Goal: Transaction & Acquisition: Purchase product/service

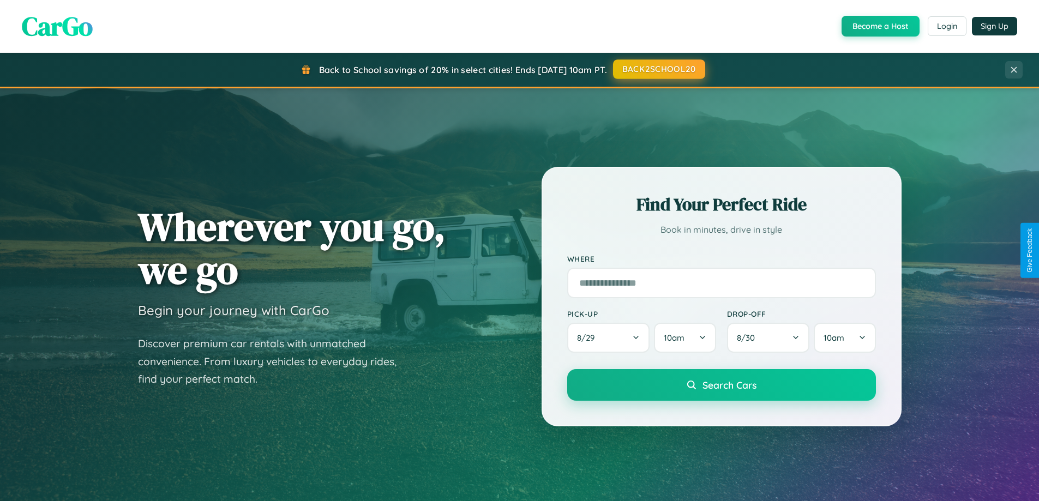
click at [659, 69] on button "BACK2SCHOOL20" at bounding box center [659, 69] width 92 height 20
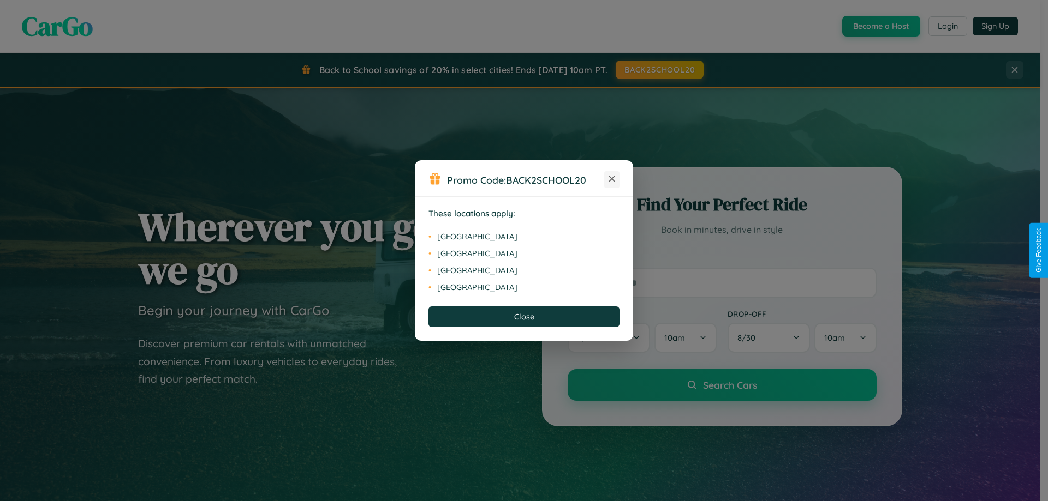
click at [612, 180] on icon at bounding box center [612, 179] width 6 height 6
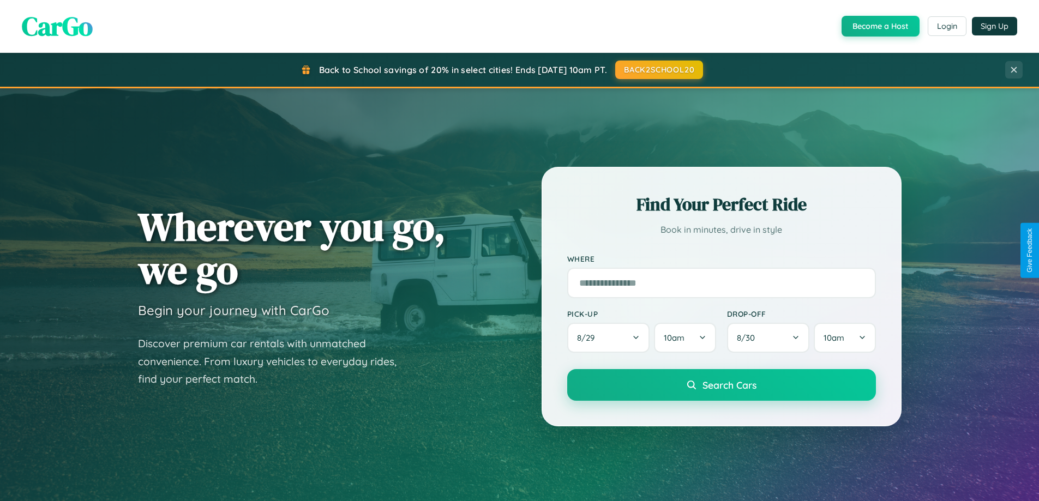
scroll to position [2100, 0]
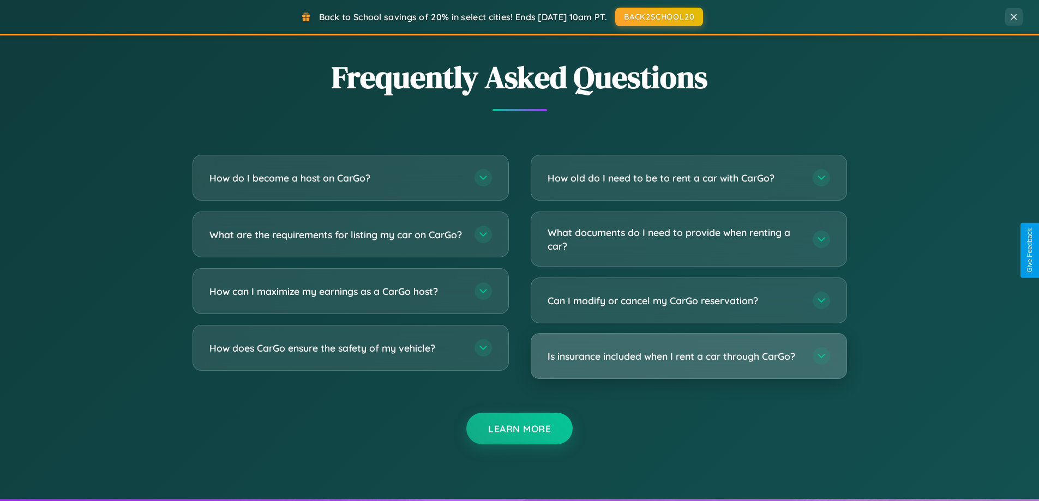
click at [689, 356] on h3 "Is insurance included when I rent a car through CarGo?" at bounding box center [675, 357] width 254 height 14
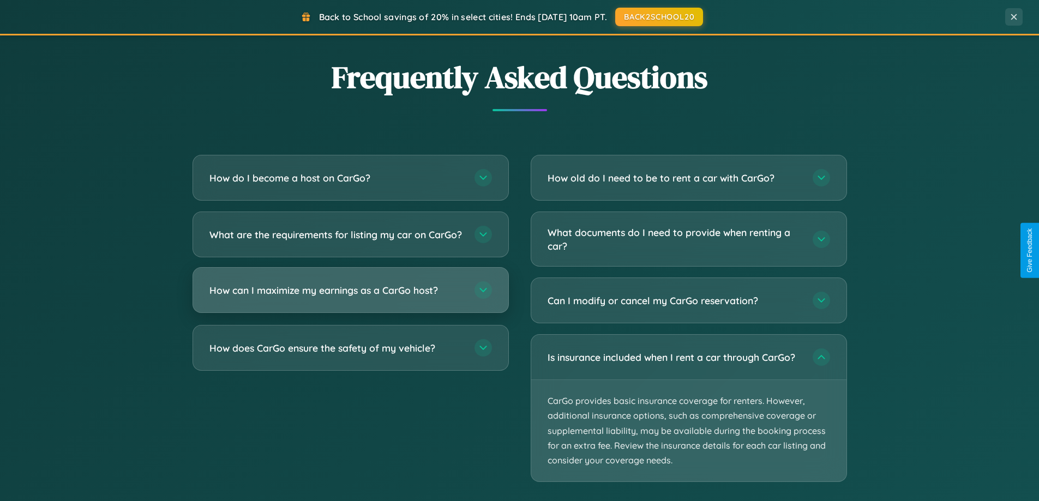
click at [350, 297] on h3 "How can I maximize my earnings as a CarGo host?" at bounding box center [337, 291] width 254 height 14
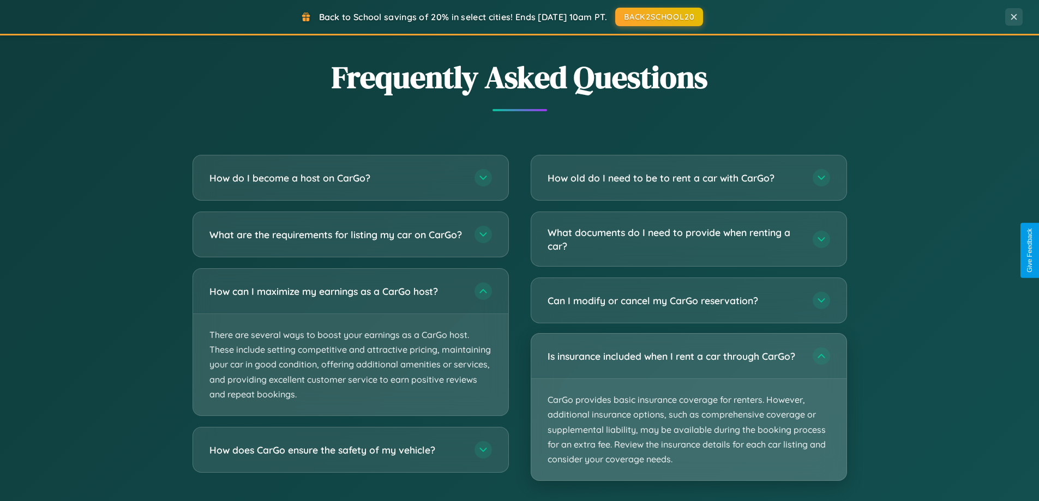
click at [689, 408] on p "CarGo provides basic insurance coverage for renters. However, additional insura…" at bounding box center [688, 429] width 315 height 101
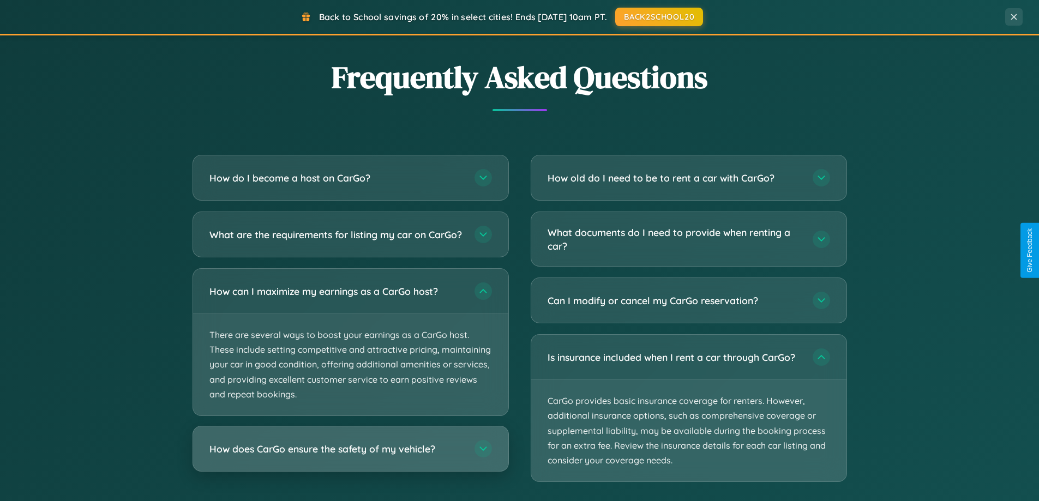
click at [350, 456] on h3 "How does CarGo ensure the safety of my vehicle?" at bounding box center [337, 450] width 254 height 14
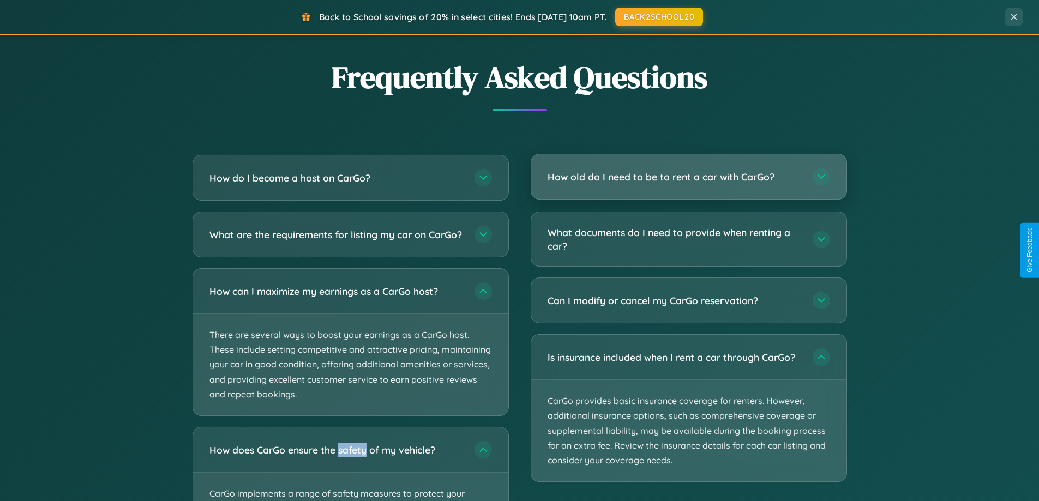
click at [689, 177] on h3 "How old do I need to be to rent a car with CarGo?" at bounding box center [675, 177] width 254 height 14
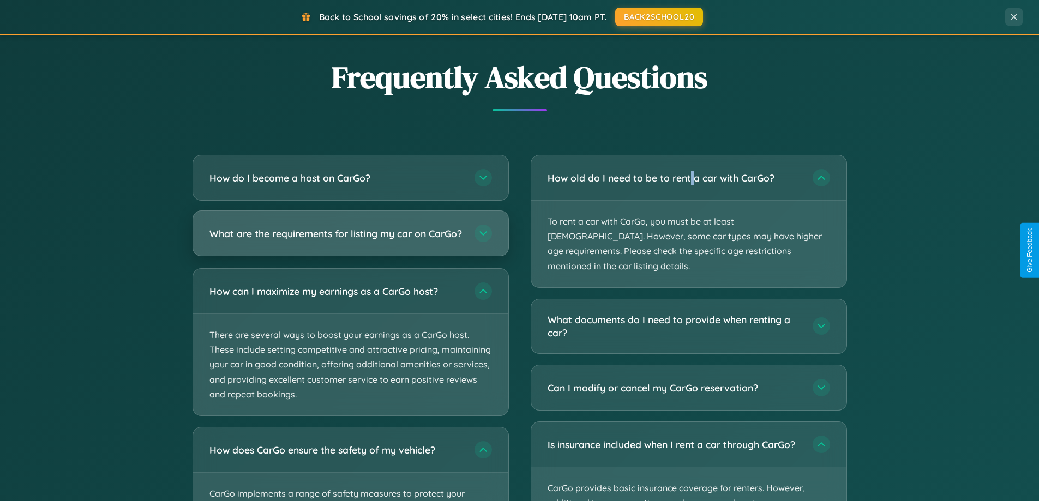
click at [350, 239] on h3 "What are the requirements for listing my car on CarGo?" at bounding box center [337, 234] width 254 height 14
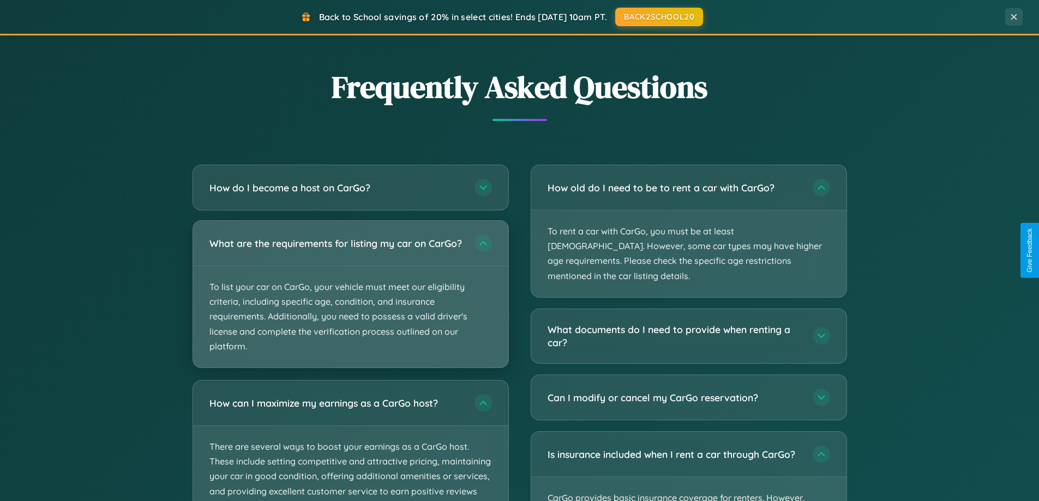
scroll to position [2088, 0]
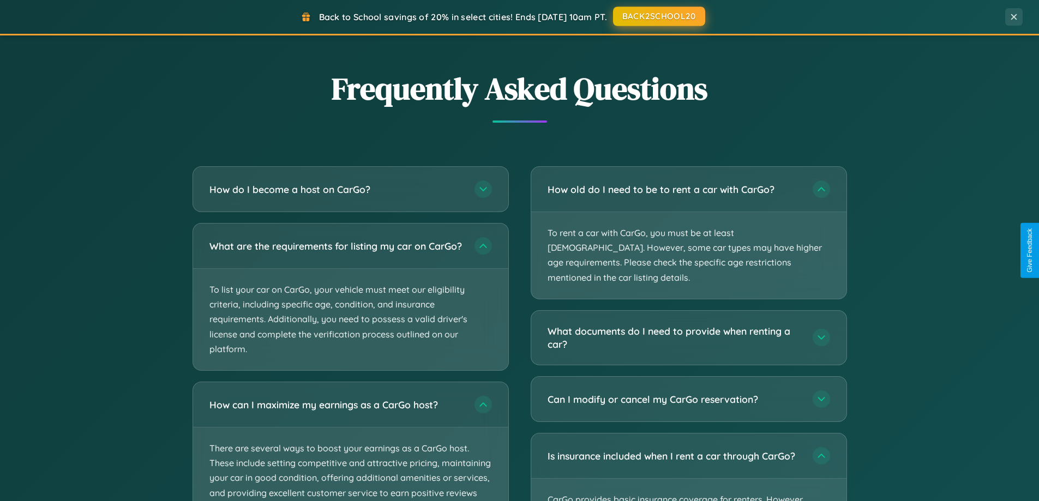
click at [659, 16] on button "BACK2SCHOOL20" at bounding box center [659, 17] width 92 height 20
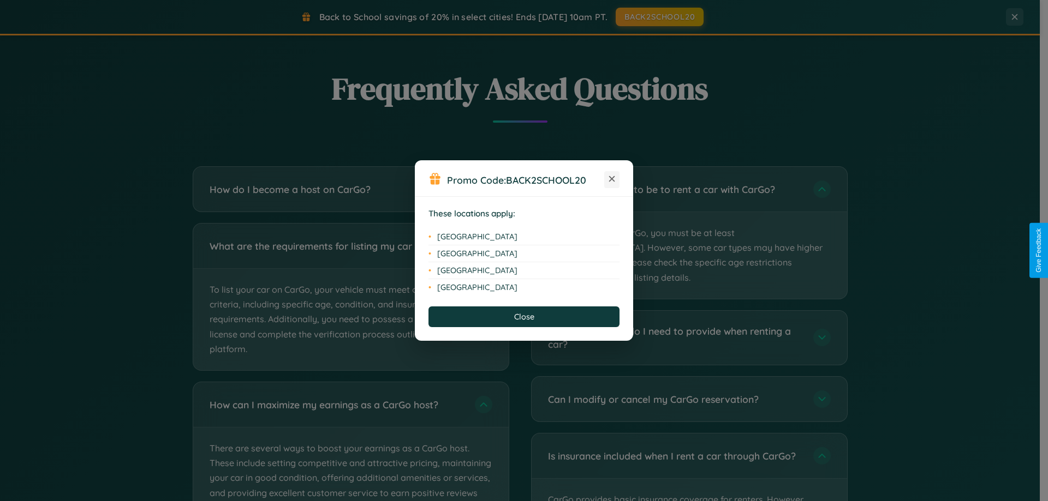
click at [612, 180] on icon at bounding box center [612, 179] width 6 height 6
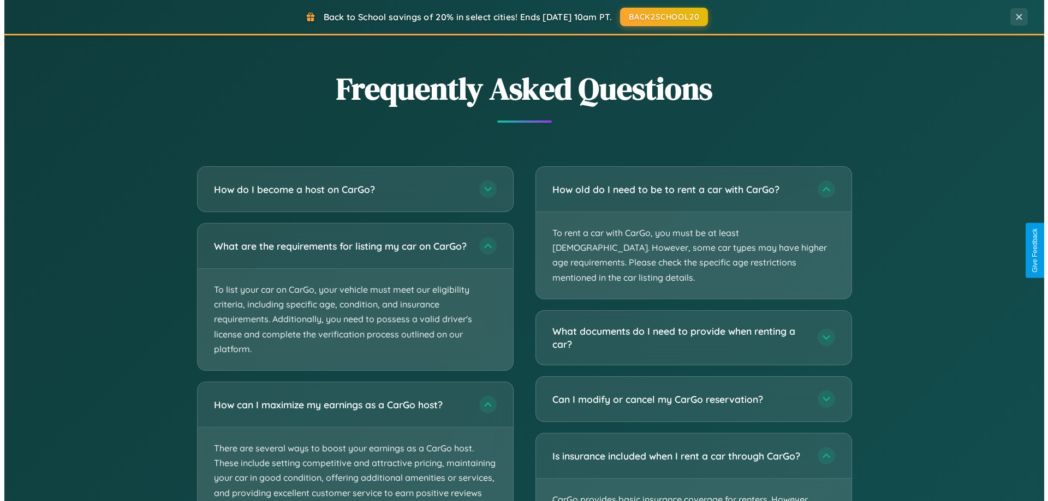
scroll to position [0, 0]
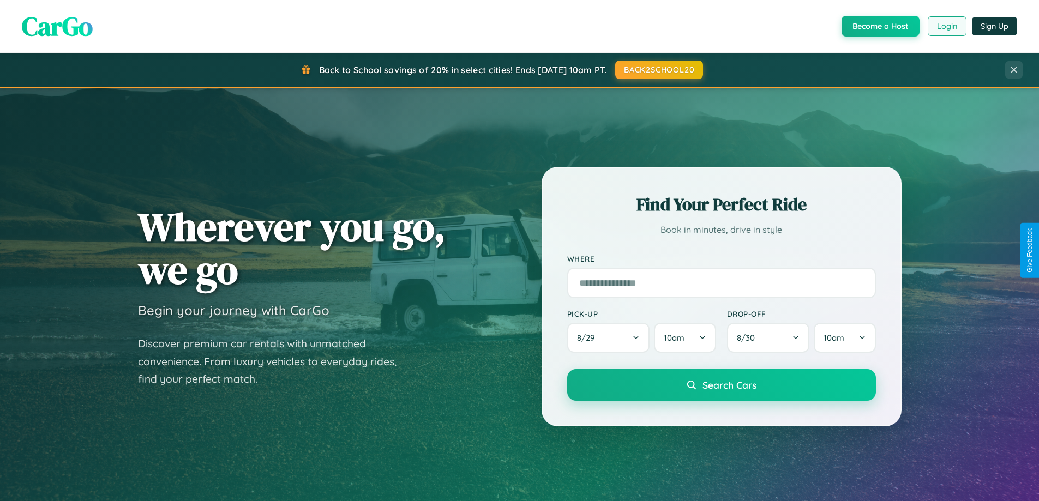
click at [947, 26] on button "Login" at bounding box center [947, 26] width 39 height 20
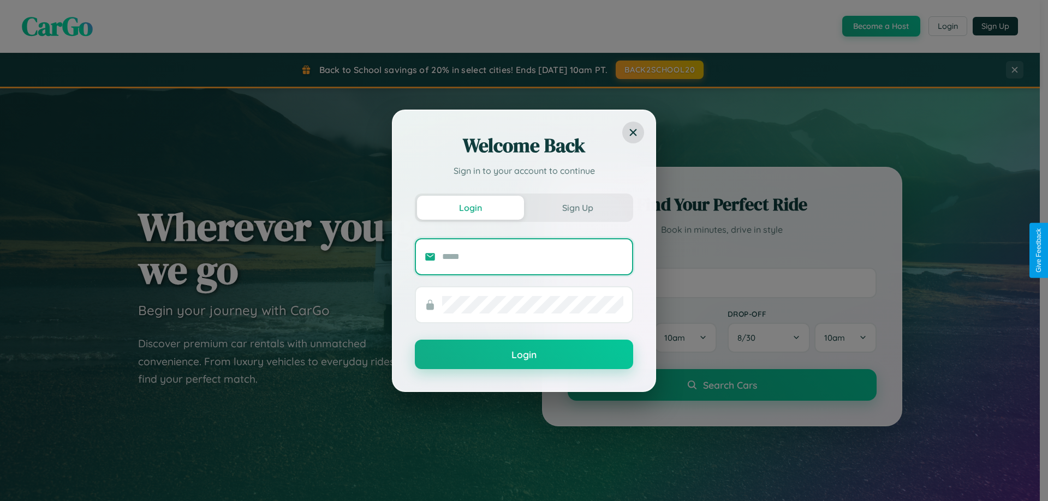
click at [533, 256] on input "text" at bounding box center [532, 256] width 181 height 17
type input "**********"
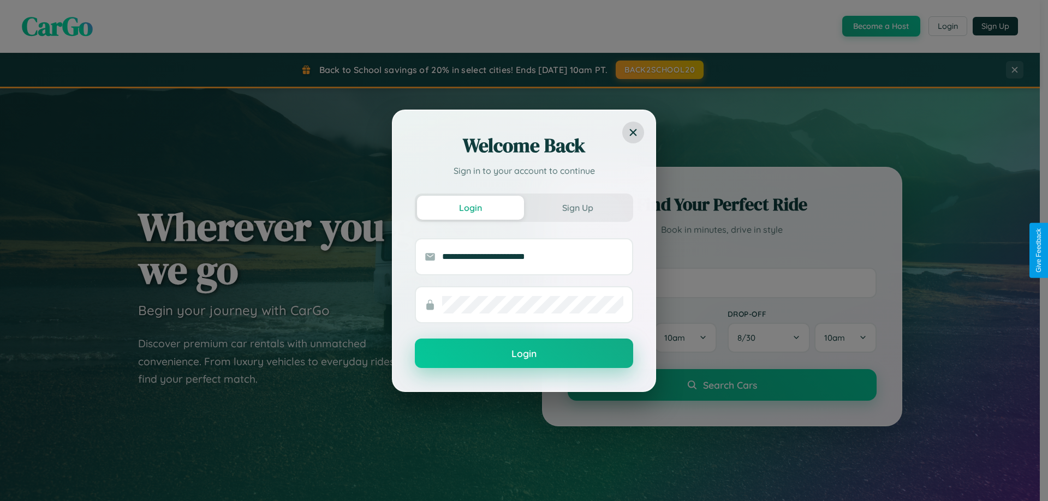
click at [524, 354] on button "Login" at bounding box center [524, 353] width 218 height 29
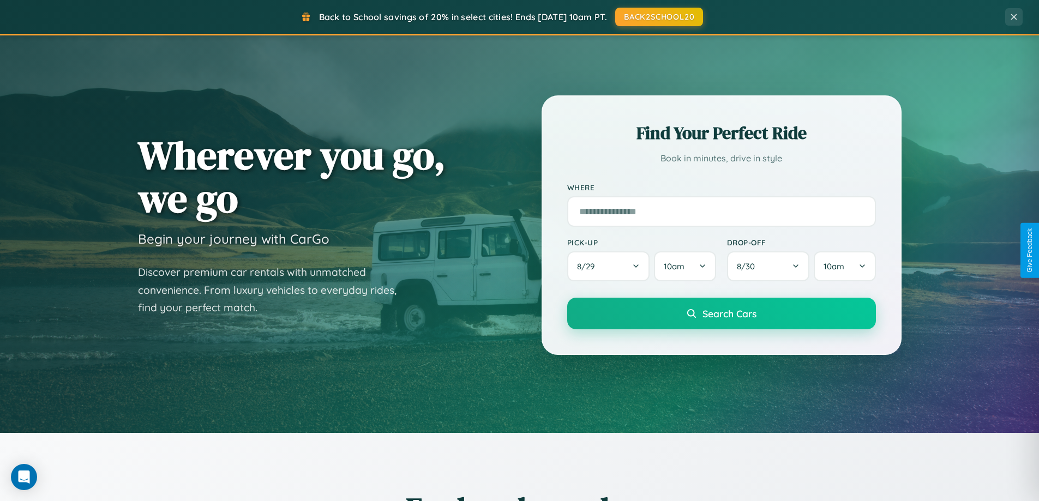
scroll to position [1753, 0]
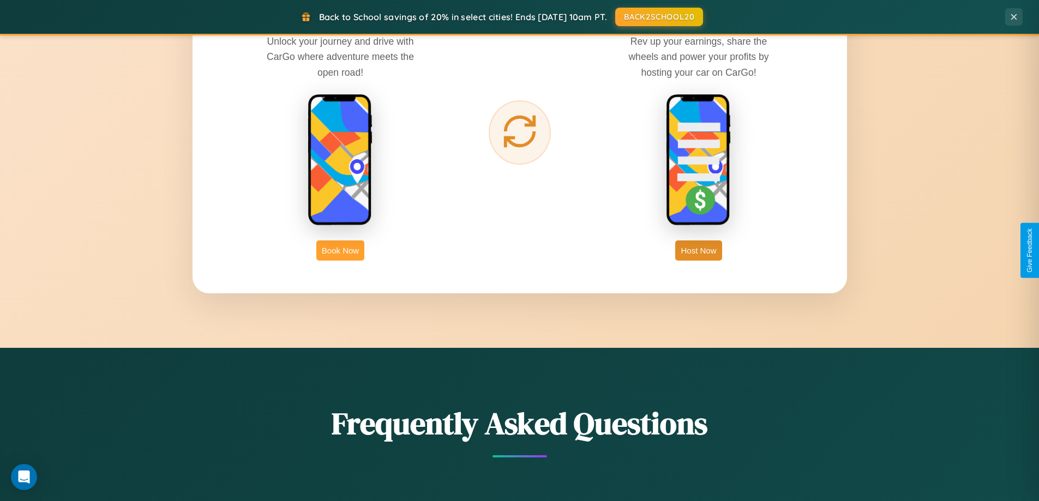
click at [340, 250] on button "Book Now" at bounding box center [340, 251] width 48 height 20
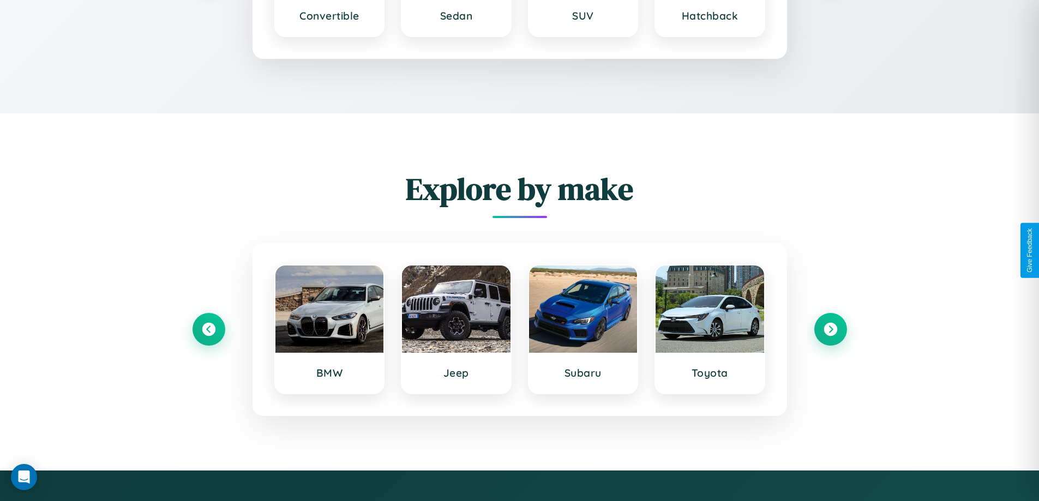
scroll to position [1464, 0]
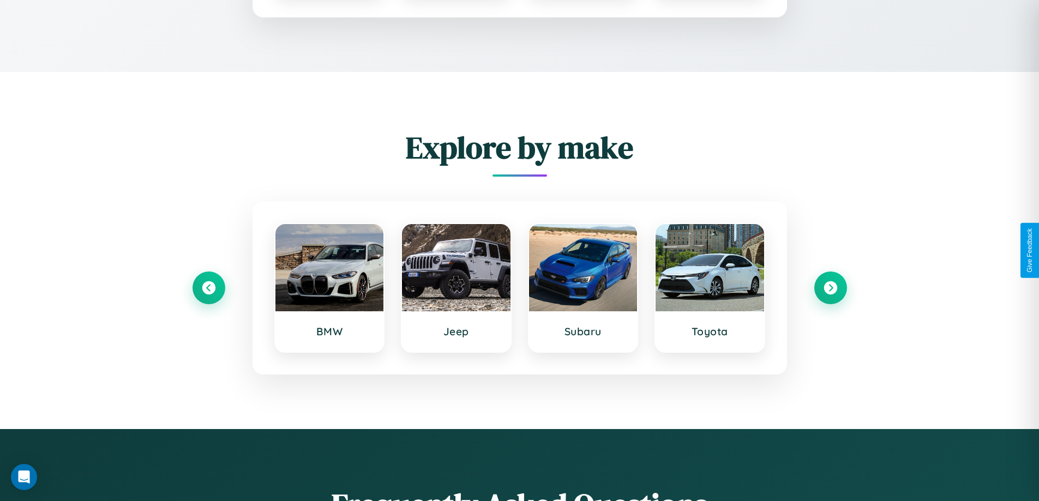
type input "******"
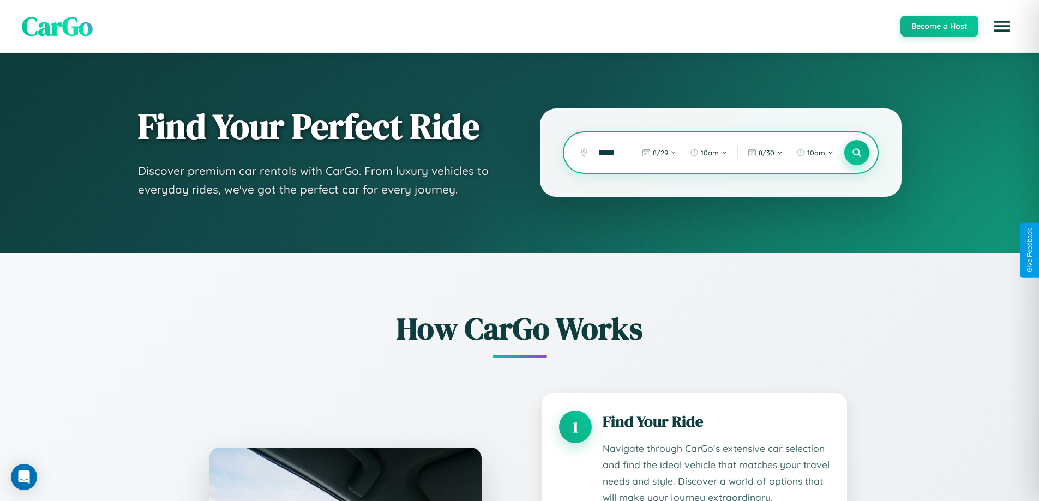
scroll to position [0, 0]
click at [857, 153] on icon at bounding box center [857, 153] width 10 height 10
